Goal: Complete application form

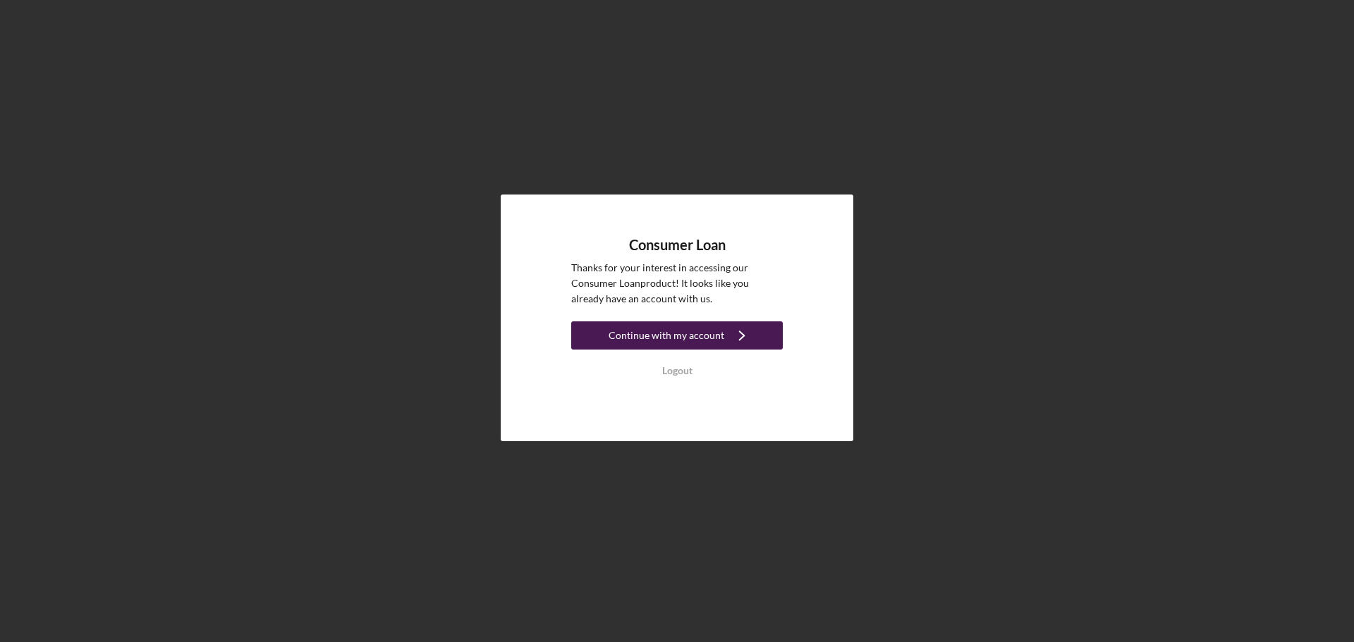
click at [702, 343] on div "Continue with my account" at bounding box center [666, 335] width 116 height 28
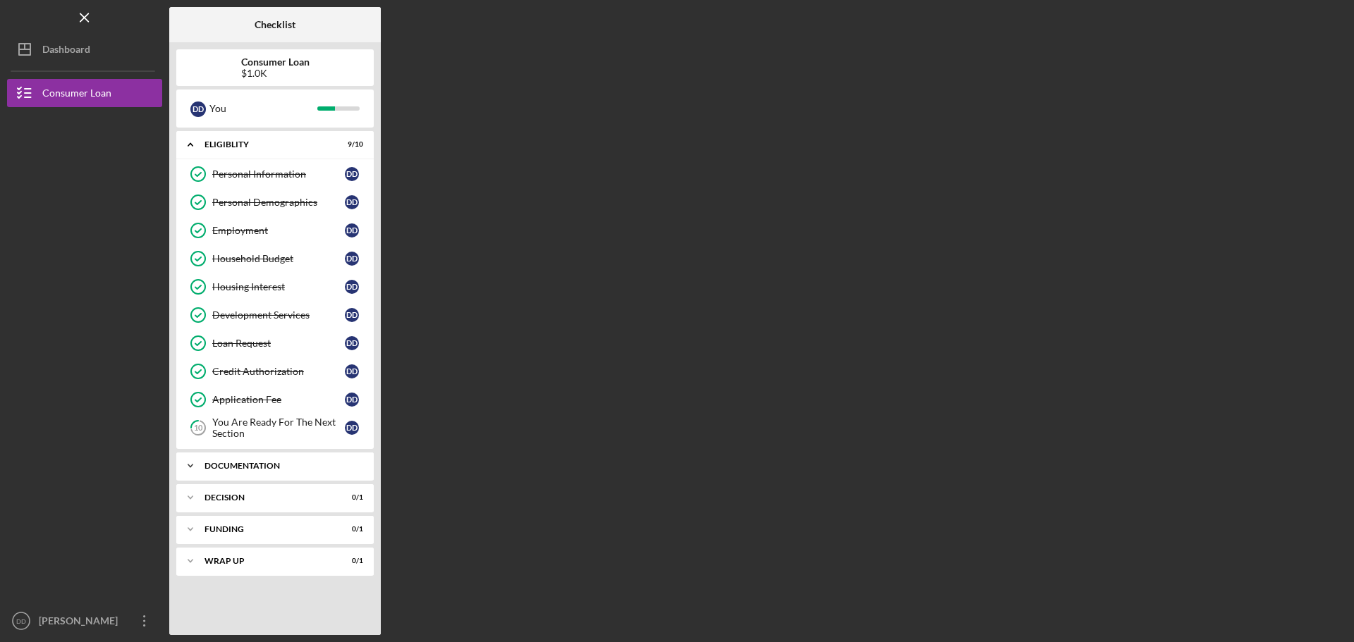
click at [274, 464] on div "Documentation" at bounding box center [280, 466] width 152 height 8
